Goal: Information Seeking & Learning: Learn about a topic

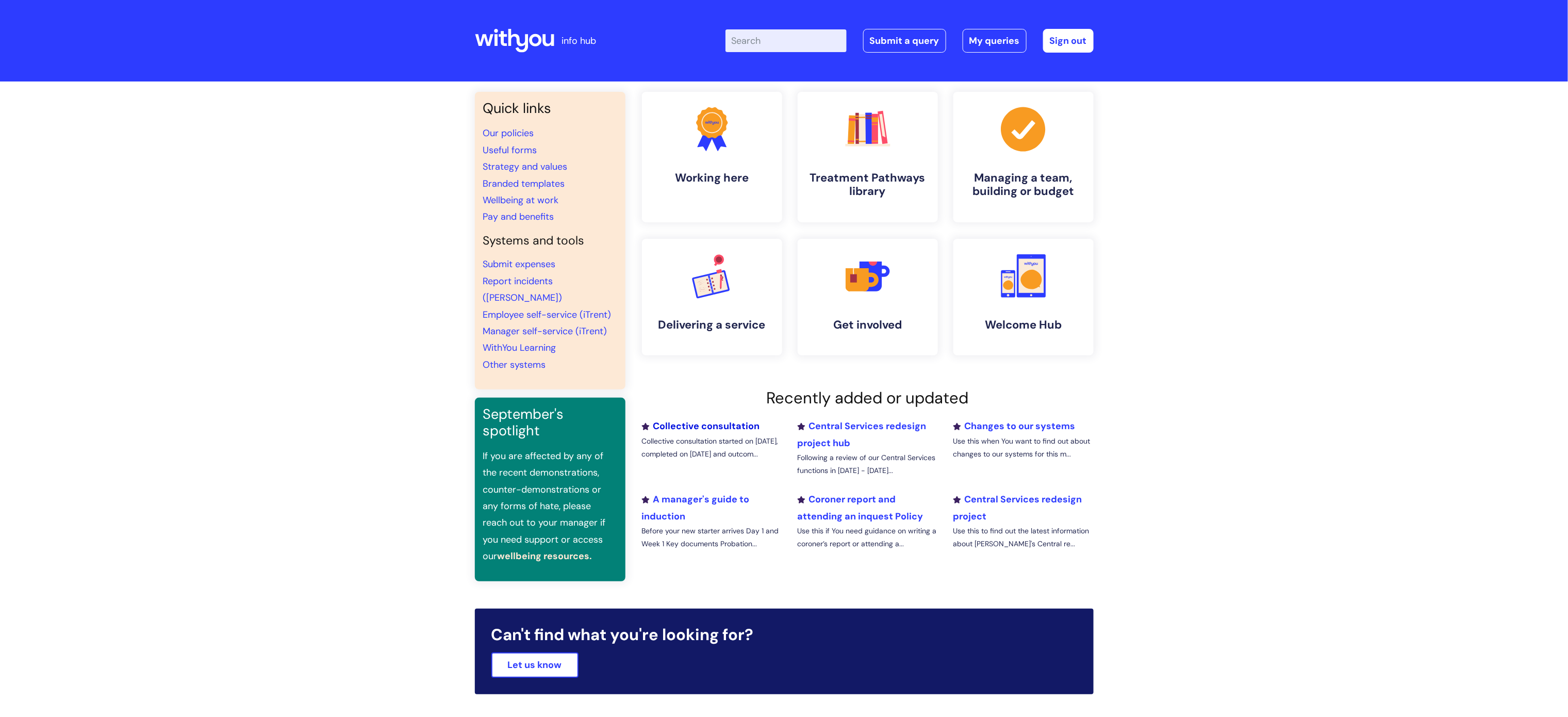
click at [703, 420] on link "Collective consultation" at bounding box center [701, 426] width 118 height 13
